Goal: Task Accomplishment & Management: Manage account settings

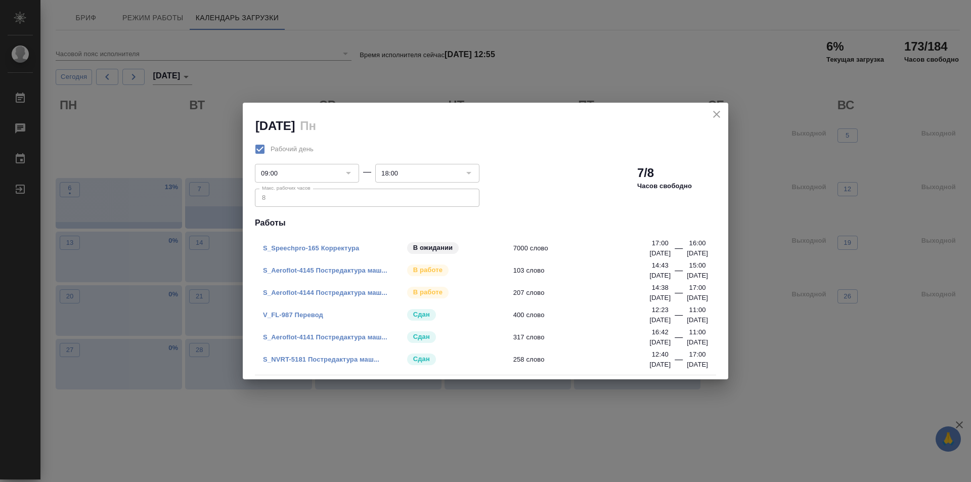
click at [713, 113] on icon "close" at bounding box center [716, 114] width 12 height 12
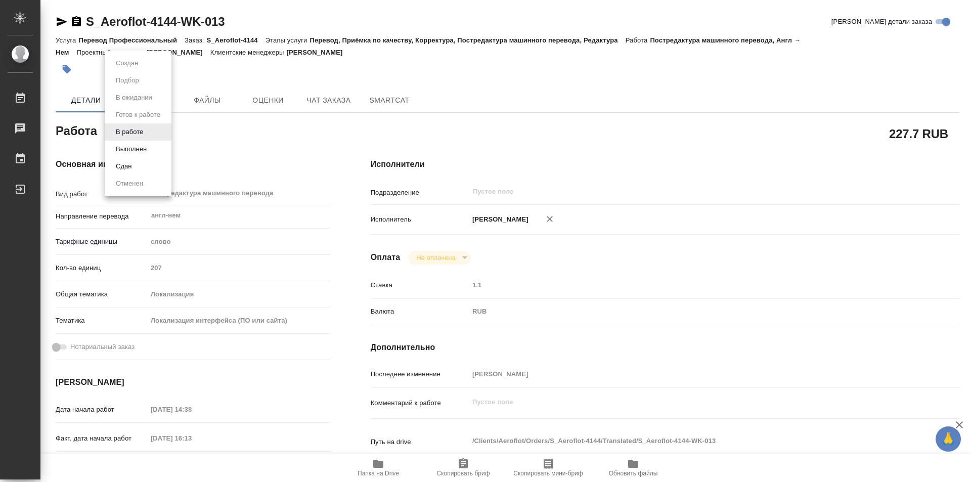
click at [151, 132] on body "🙏 .cls-1 fill:#fff; AWATERA Kozinets Larisa Работы Чаты График Выйти S_Aeroflot…" at bounding box center [485, 241] width 971 height 482
click at [133, 169] on button "Сдан" at bounding box center [124, 166] width 22 height 11
type textarea "x"
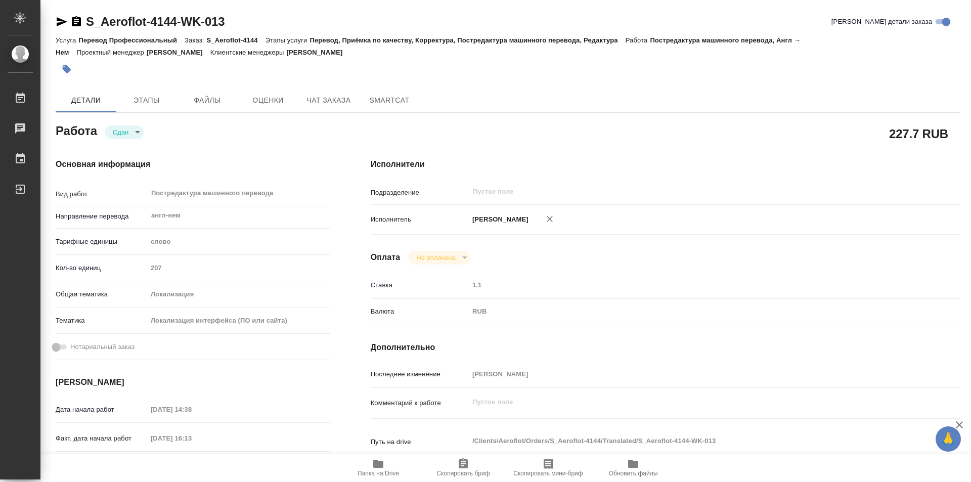
type textarea "x"
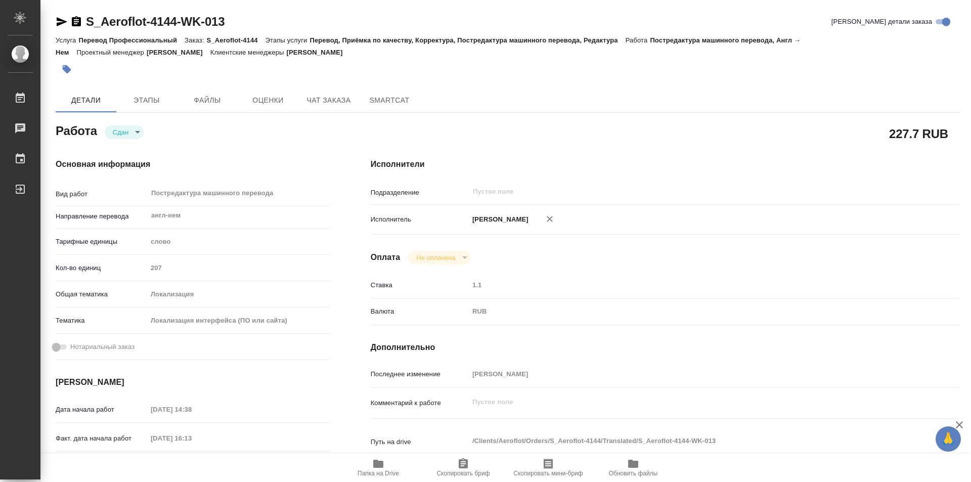
type textarea "x"
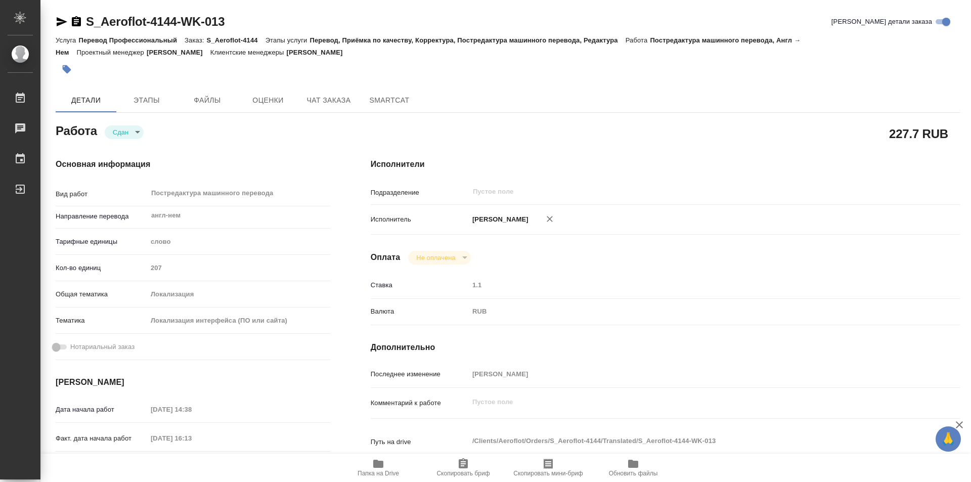
type textarea "x"
click at [77, 22] on icon "button" at bounding box center [76, 21] width 9 height 10
click at [150, 129] on body "🙏 .cls-1 fill:#fff; AWATERA Kozinets Larisa Работы 0 Чаты График Выйти S_Aerofl…" at bounding box center [485, 241] width 971 height 482
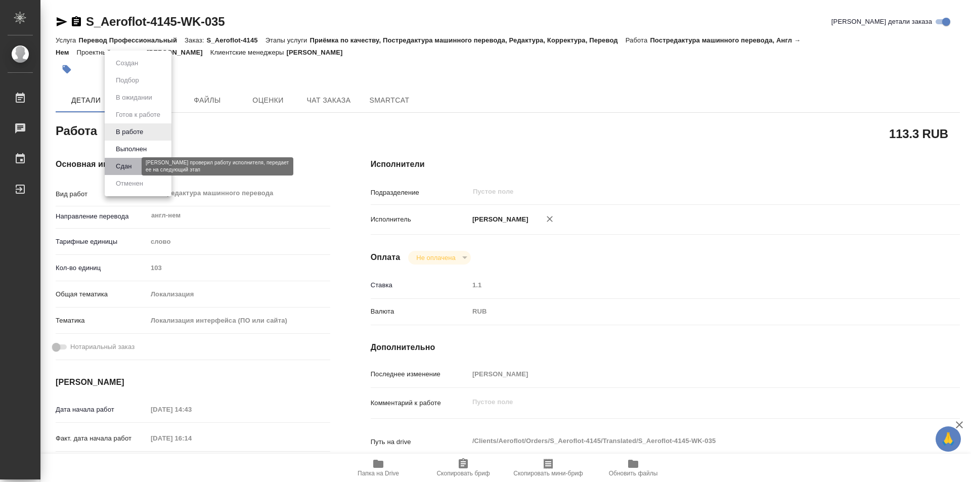
click at [122, 163] on button "Сдан" at bounding box center [124, 166] width 22 height 11
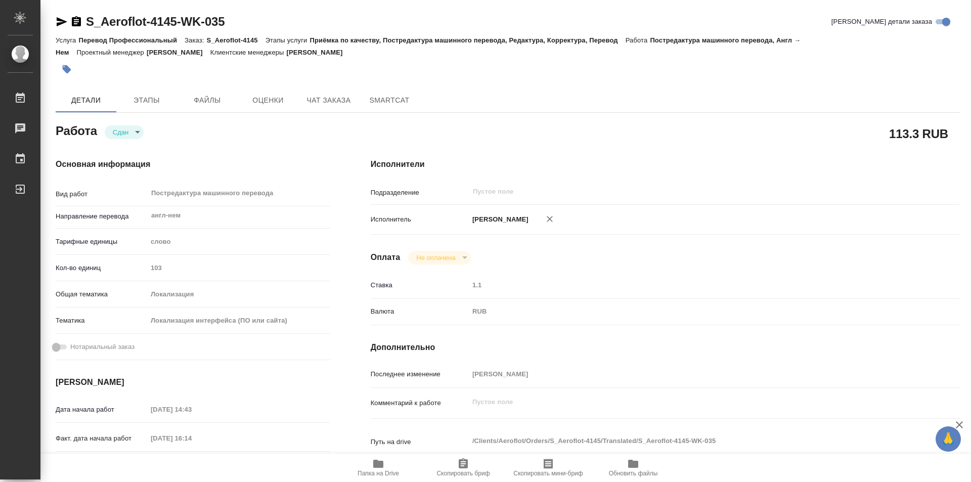
type textarea "x"
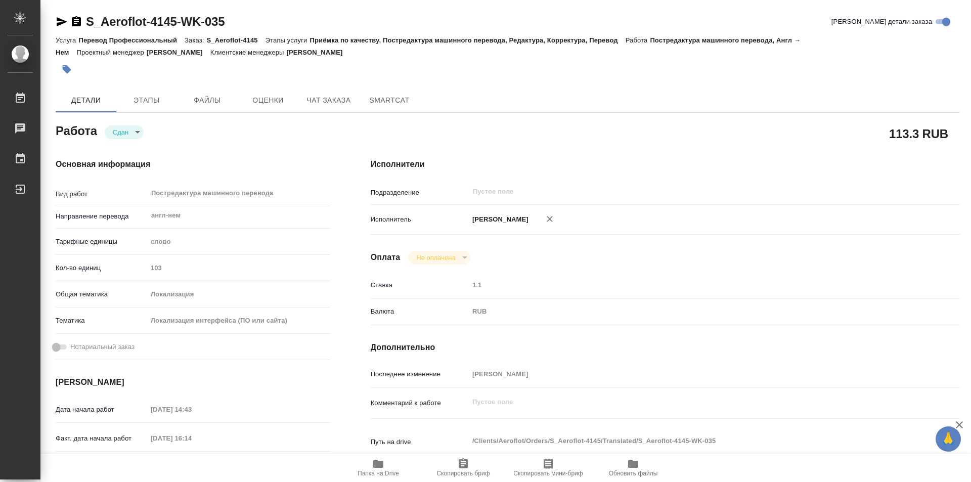
type textarea "x"
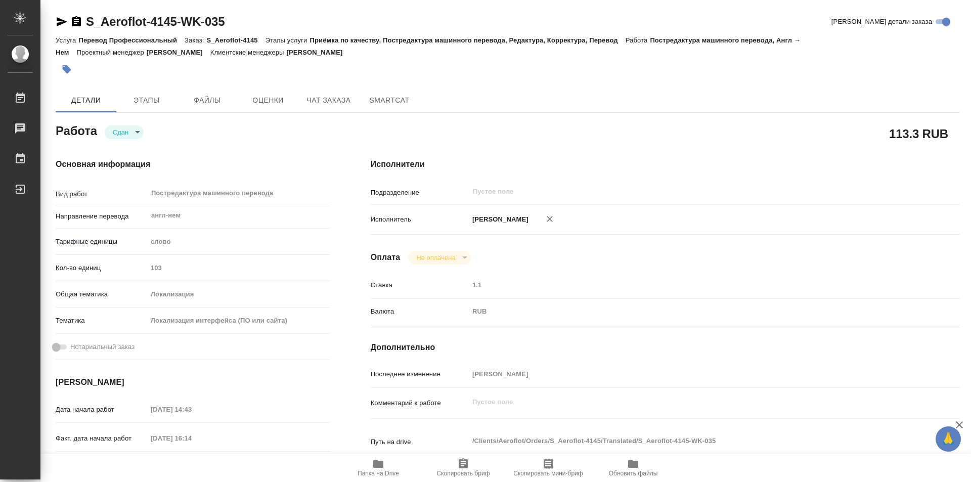
type textarea "x"
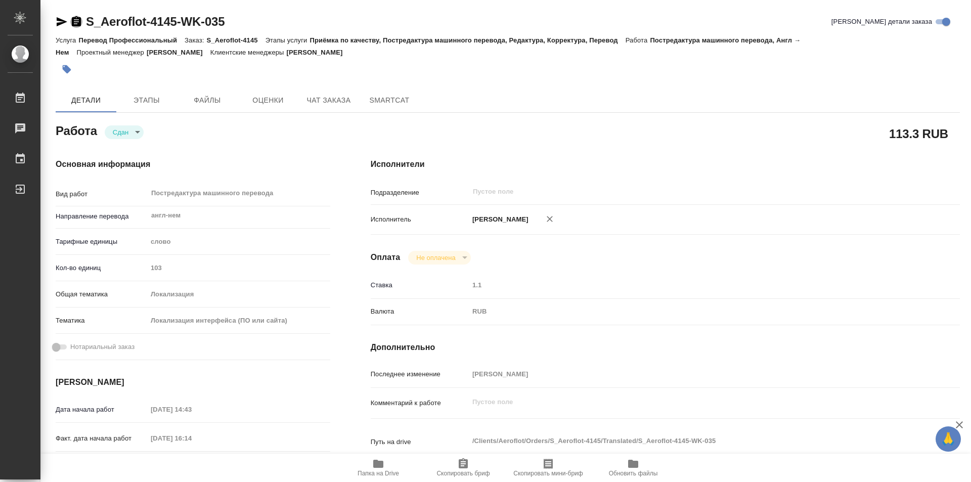
click at [77, 22] on icon "button" at bounding box center [76, 21] width 9 height 10
